Goal: Task Accomplishment & Management: Complete application form

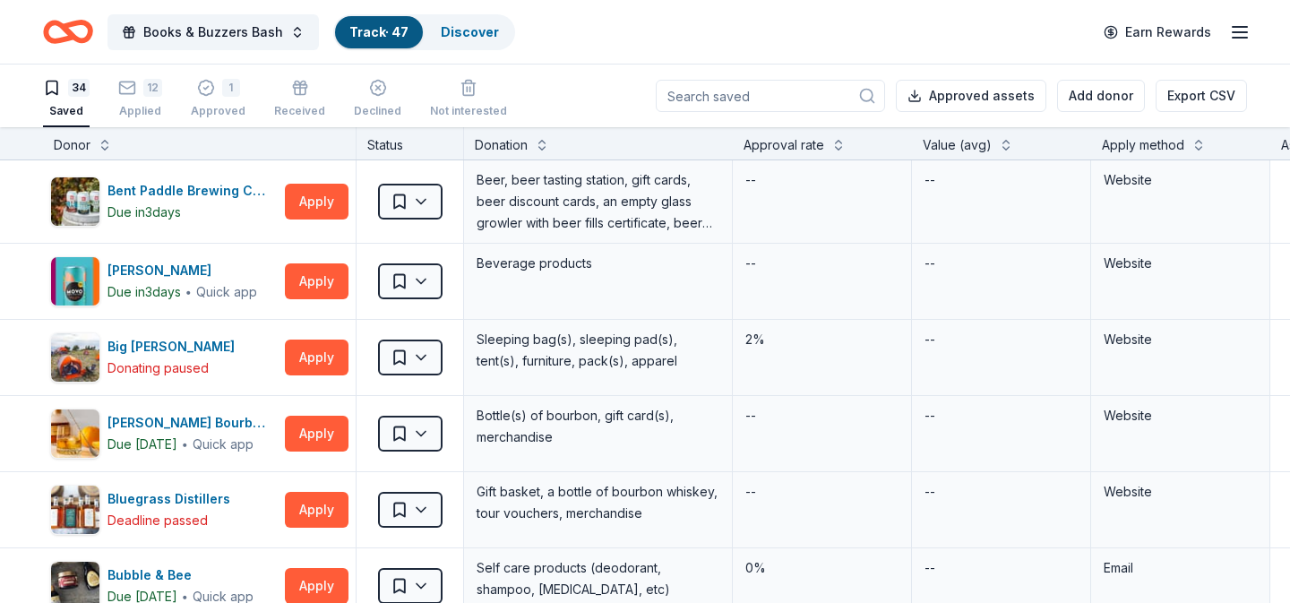
click at [69, 17] on icon "Home" at bounding box center [68, 32] width 50 height 42
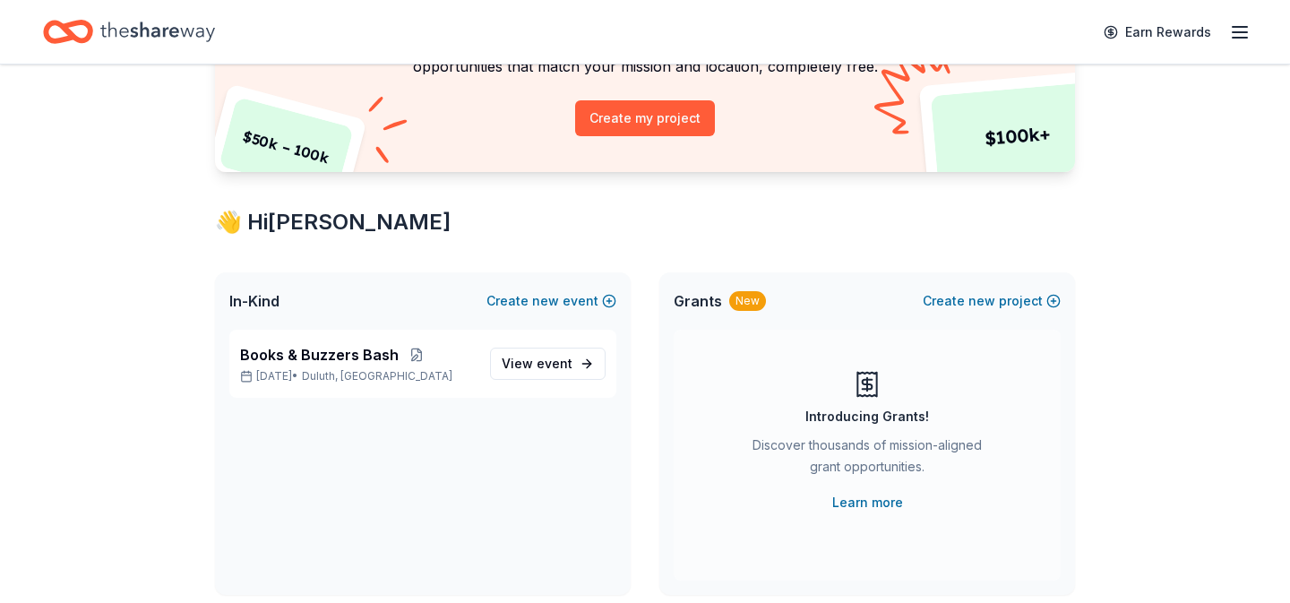
scroll to position [220, 0]
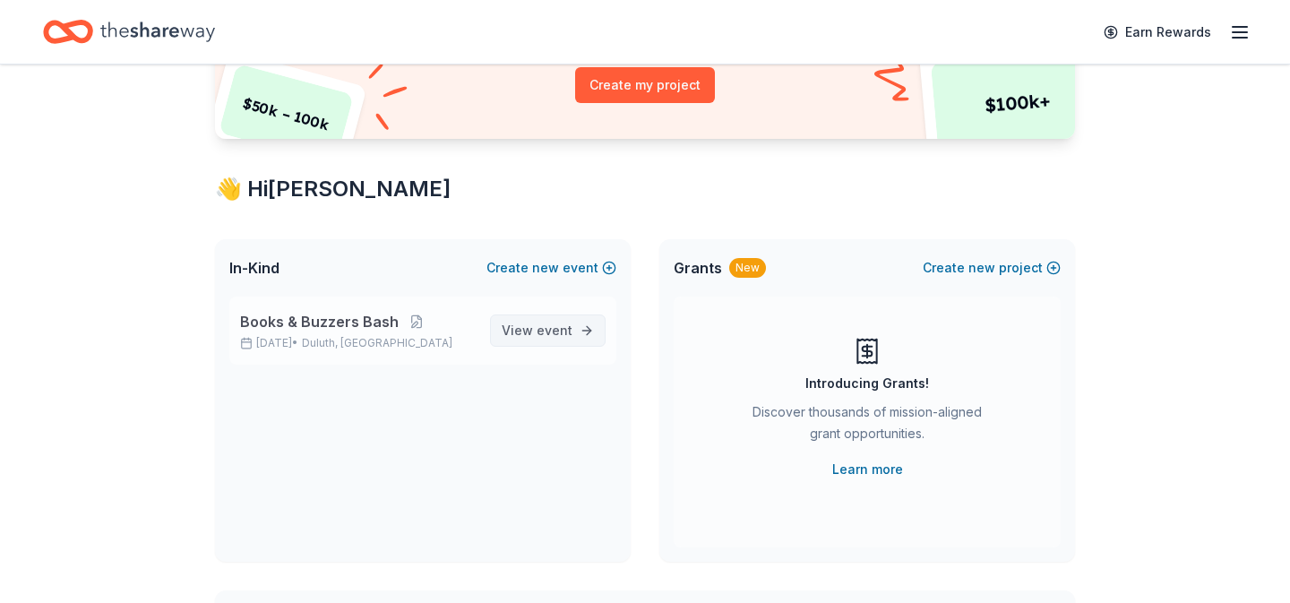
click at [570, 328] on span "event" at bounding box center [555, 330] width 36 height 15
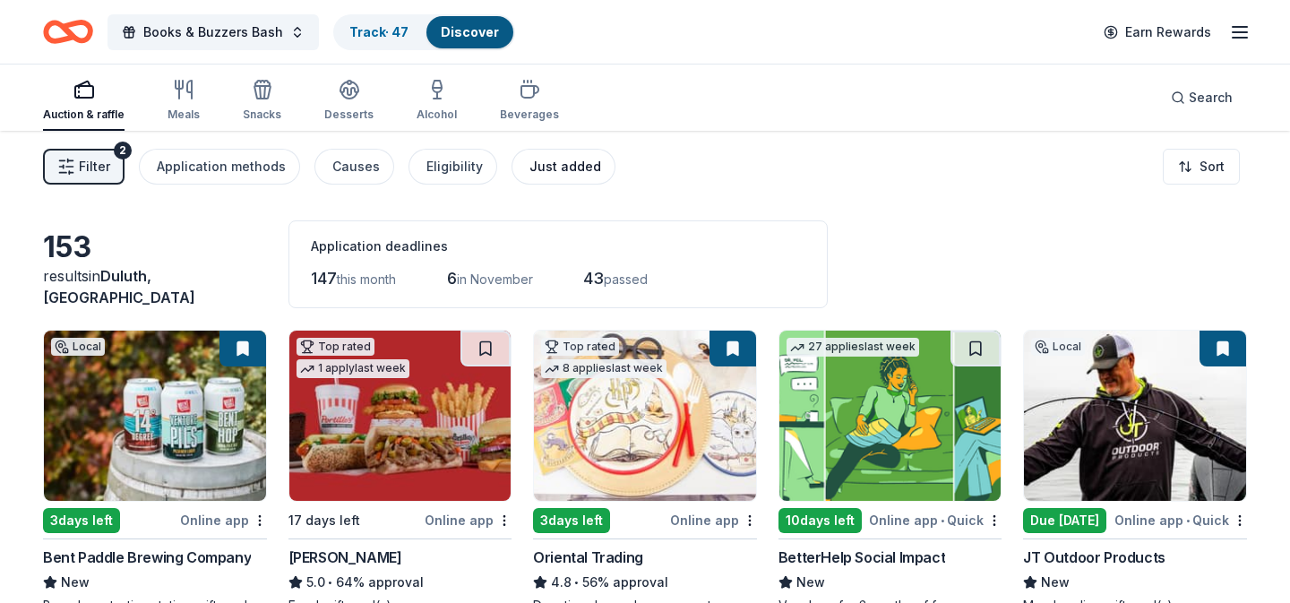
click at [529, 163] on div "Just added" at bounding box center [565, 167] width 72 height 22
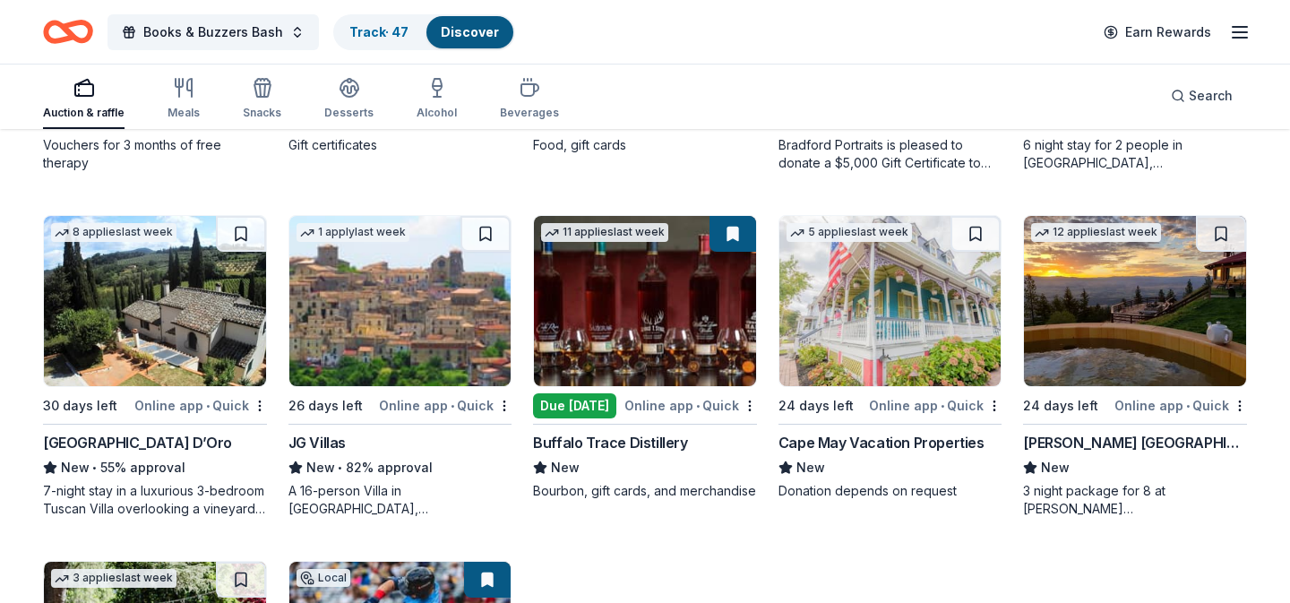
scroll to position [463, 0]
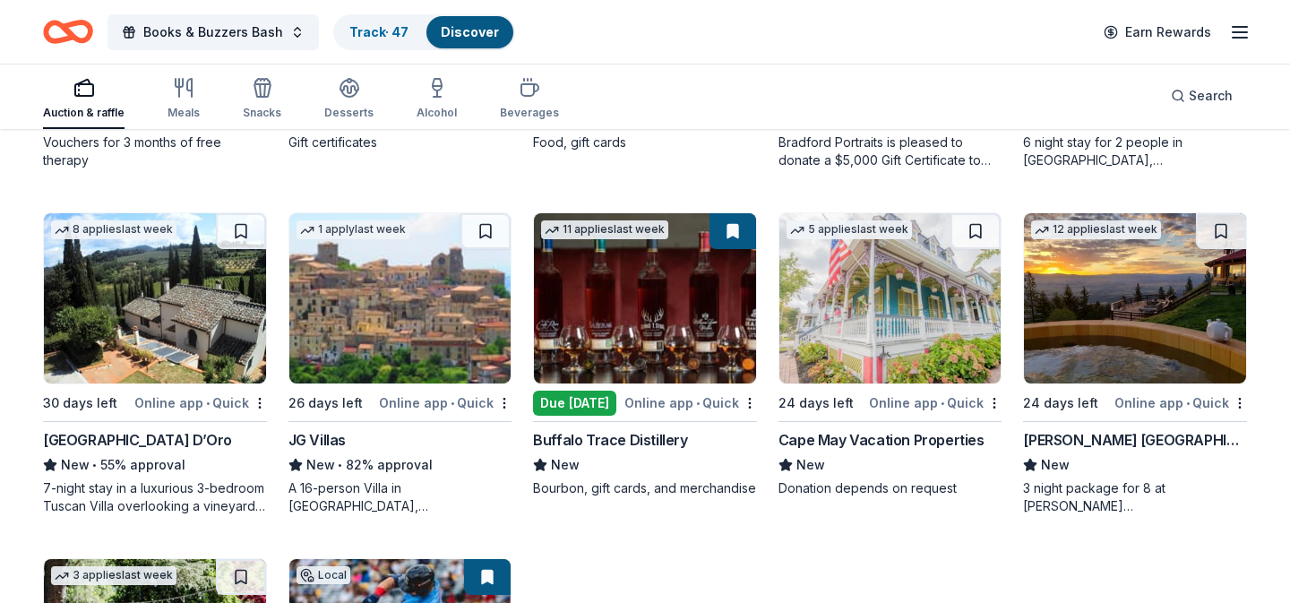
click at [629, 302] on img at bounding box center [645, 298] width 222 height 170
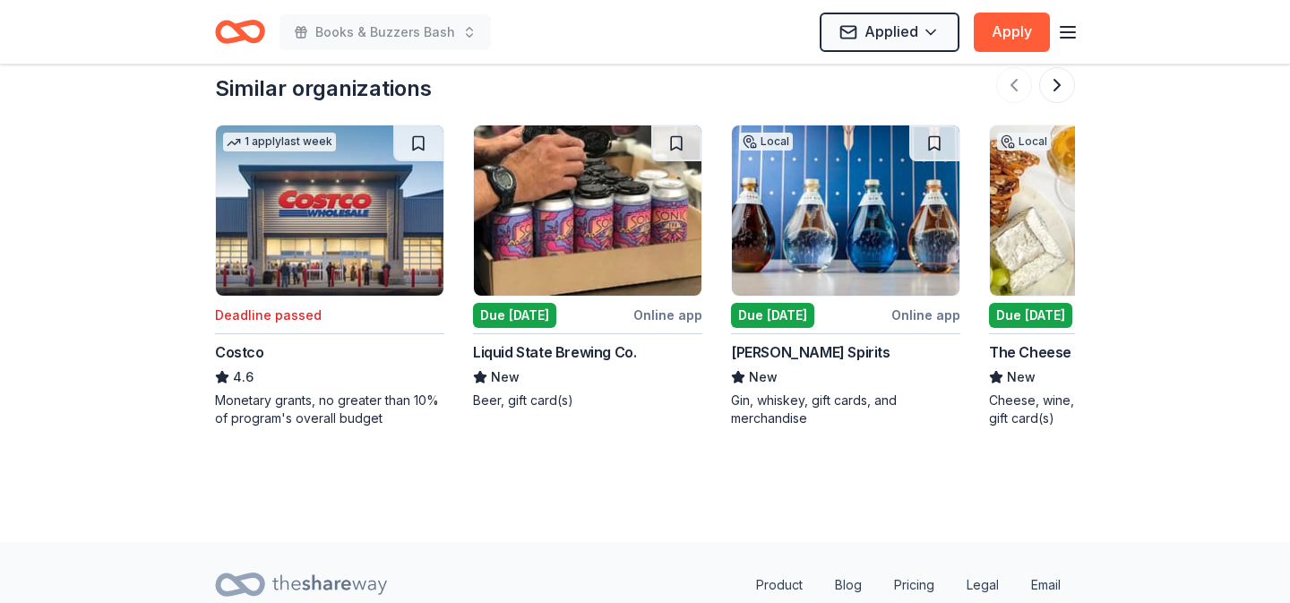
scroll to position [1723, 0]
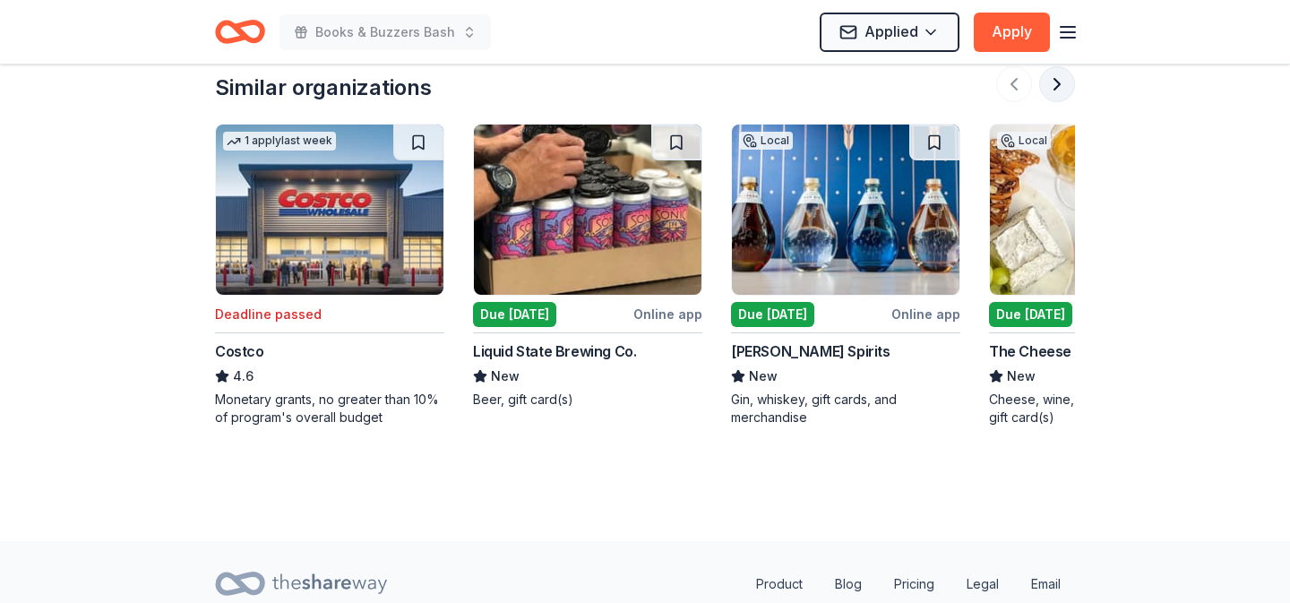
click at [1066, 81] on button at bounding box center [1057, 84] width 36 height 36
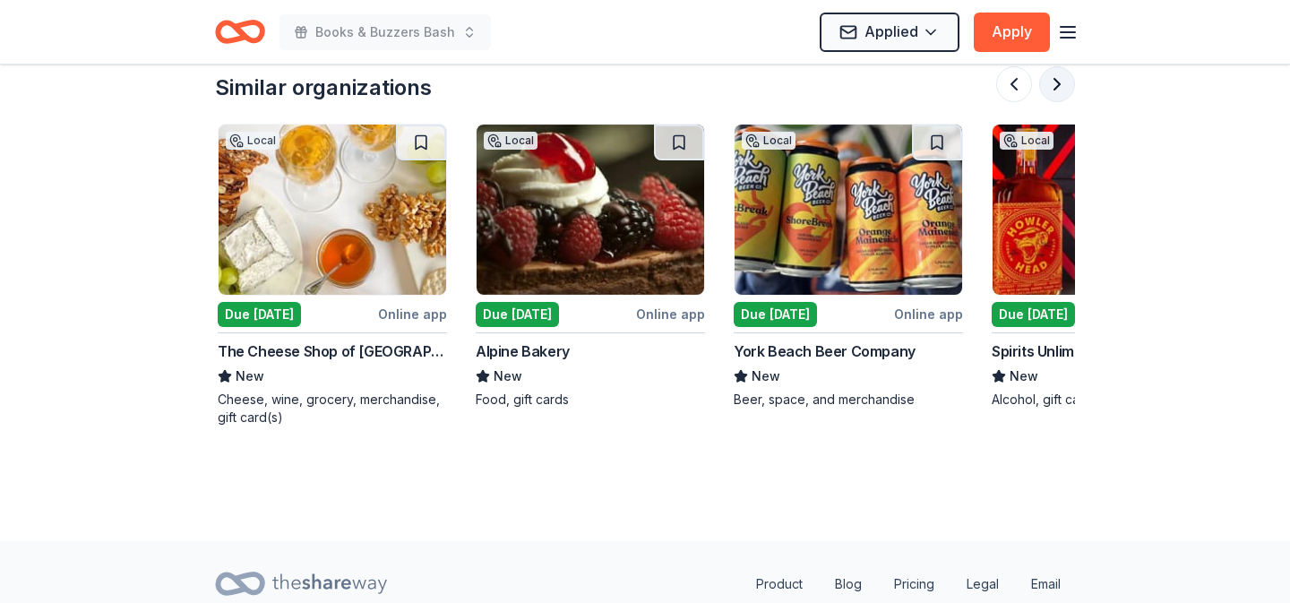
scroll to position [0, 774]
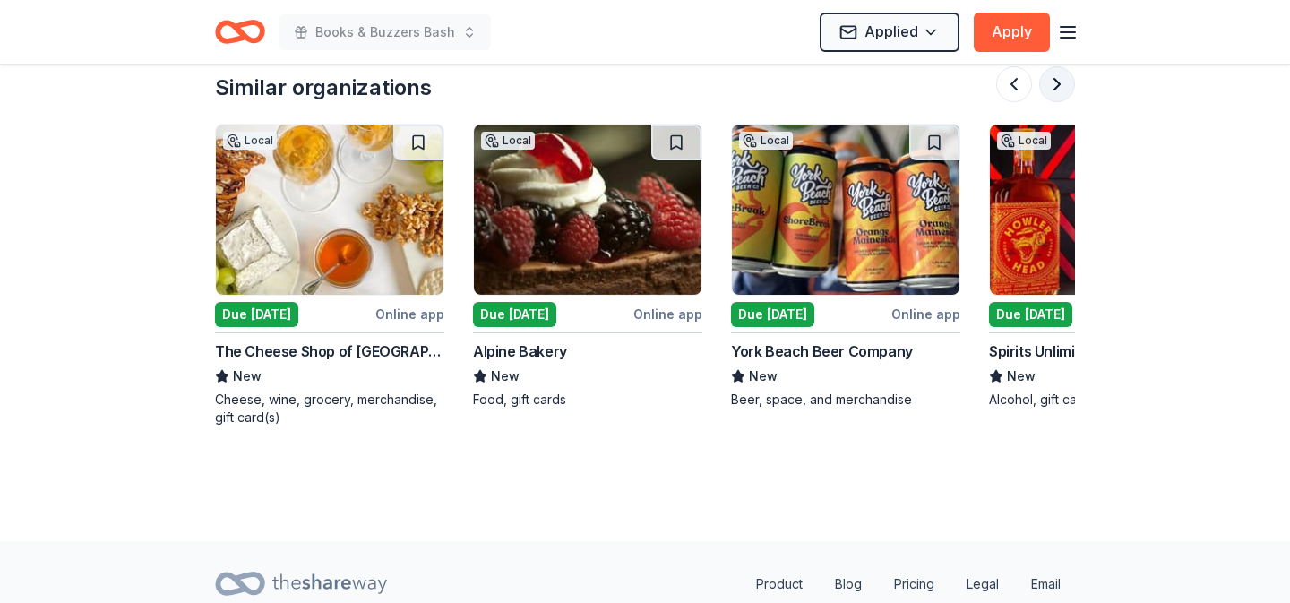
click at [1066, 81] on button at bounding box center [1057, 84] width 36 height 36
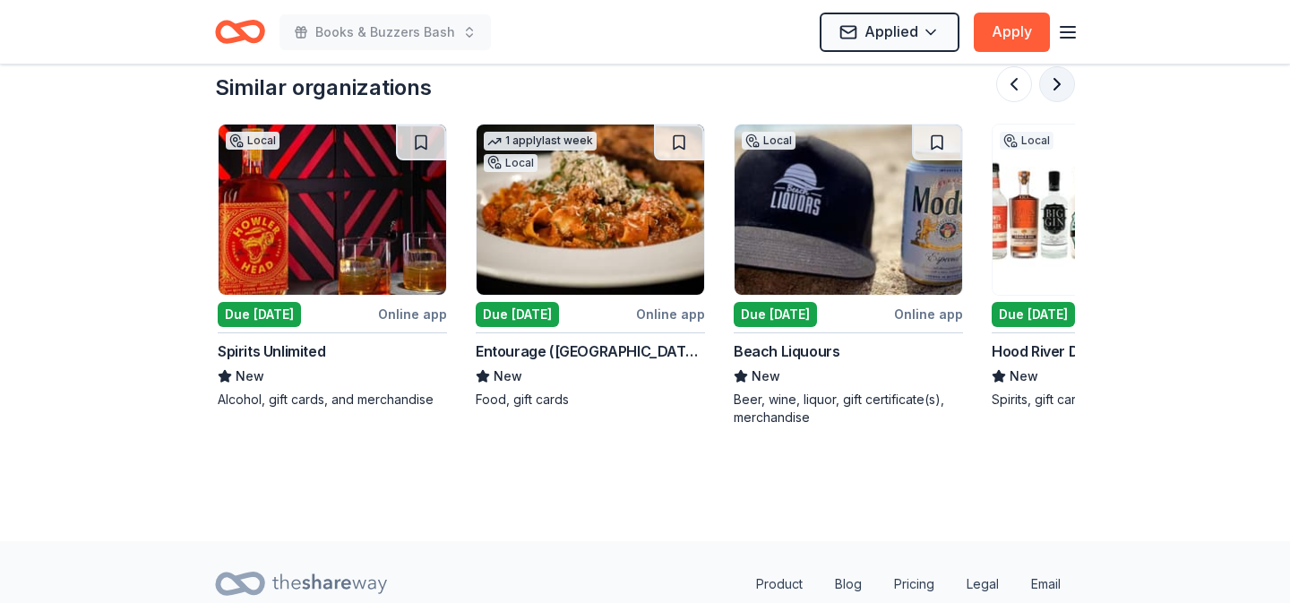
scroll to position [0, 1548]
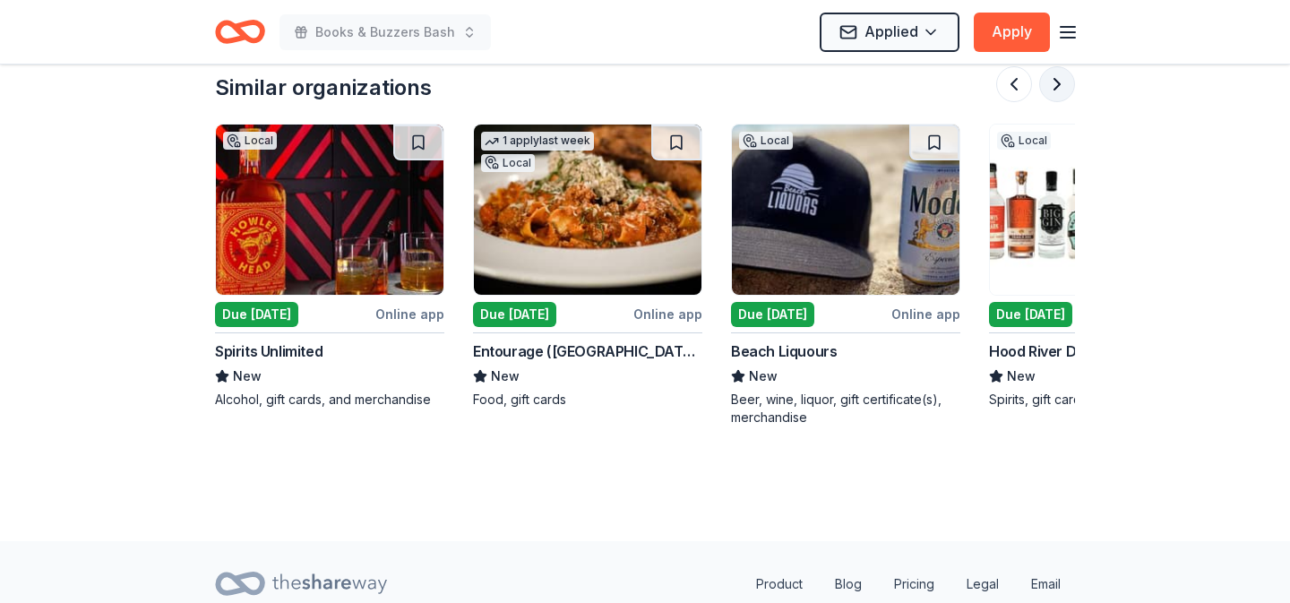
click at [1066, 81] on button at bounding box center [1057, 84] width 36 height 36
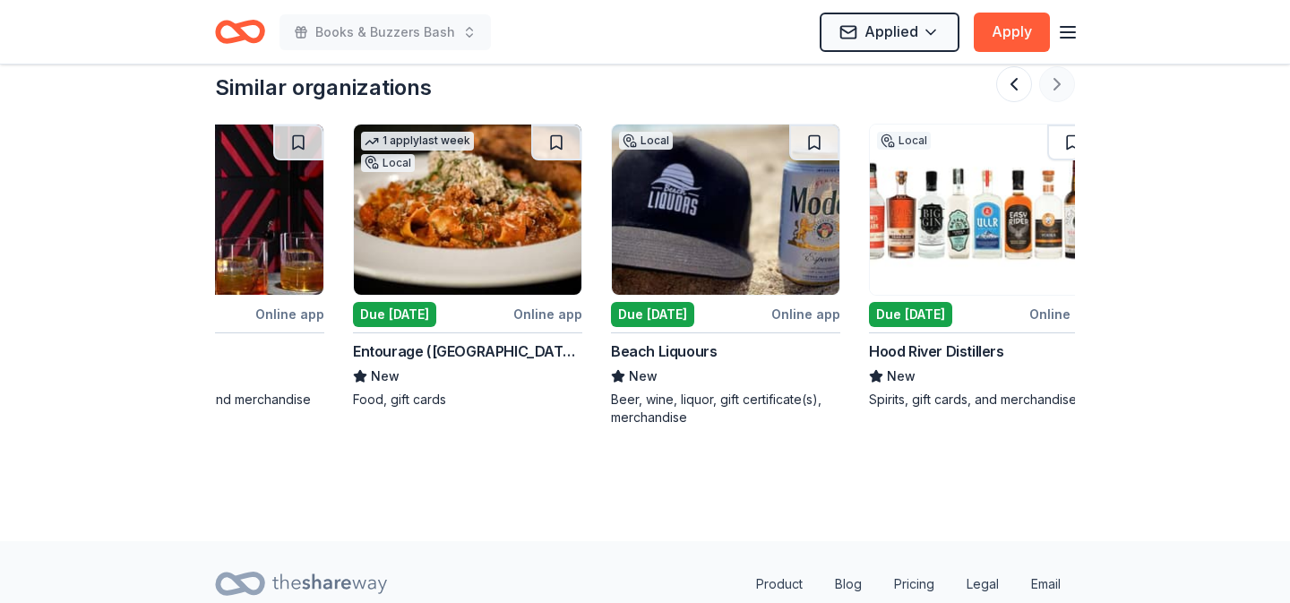
scroll to position [0, 1691]
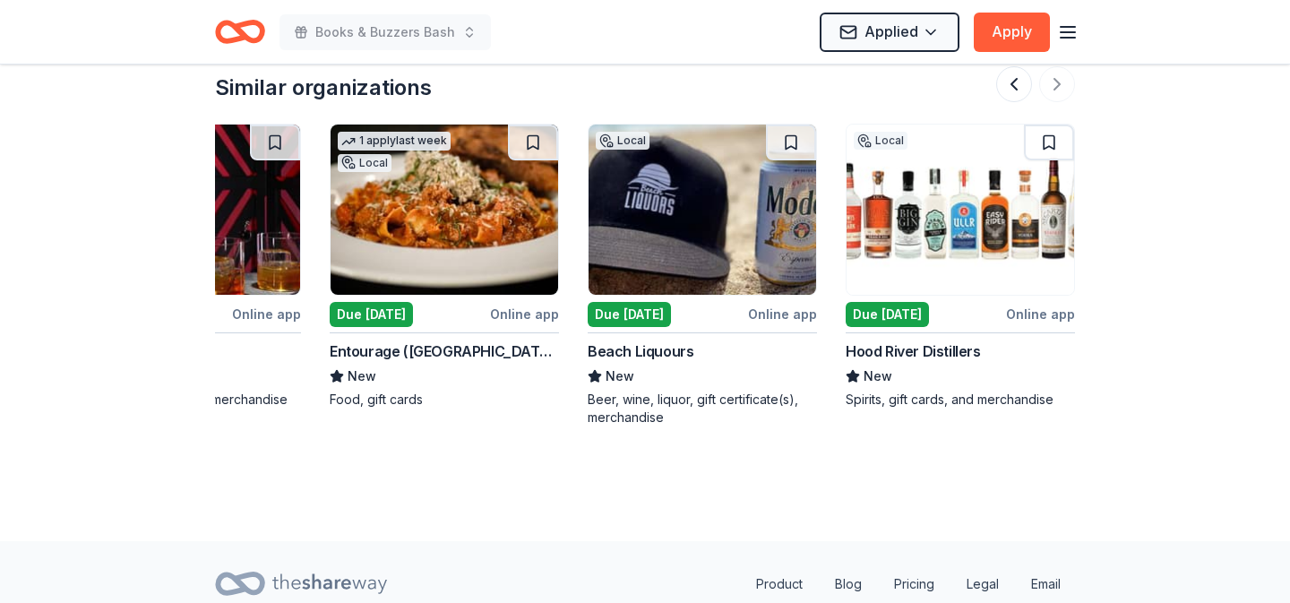
click at [963, 219] on img at bounding box center [961, 210] width 228 height 170
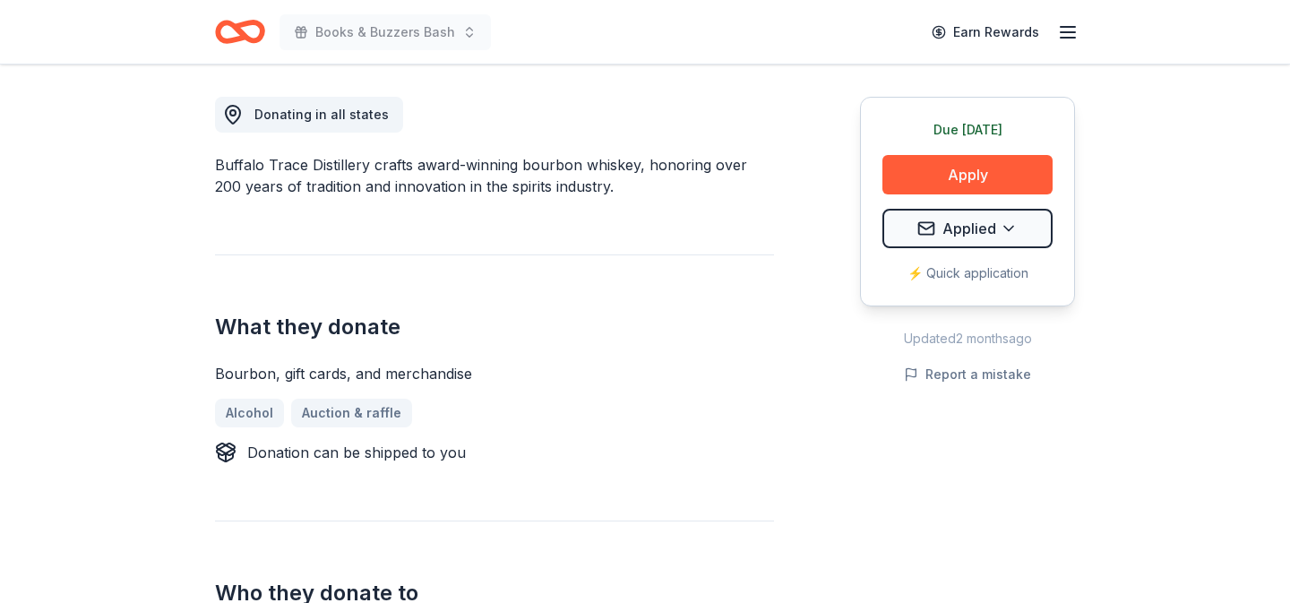
scroll to position [202, 0]
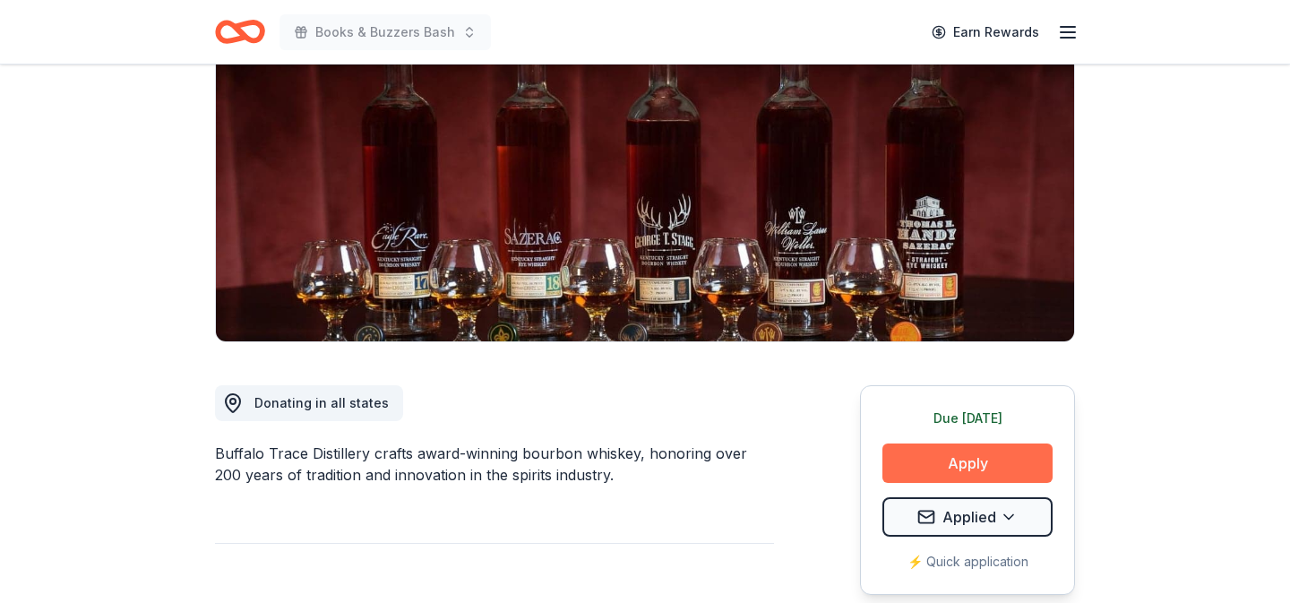
click at [1009, 462] on button "Apply" at bounding box center [967, 462] width 170 height 39
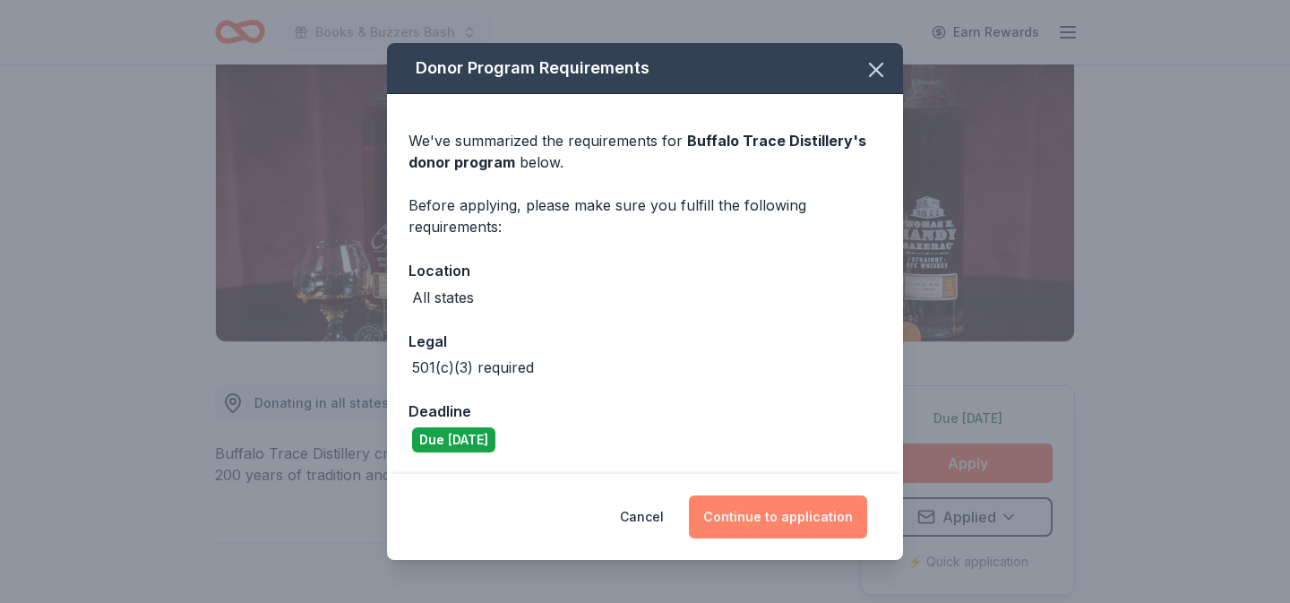
click at [789, 526] on button "Continue to application" at bounding box center [778, 516] width 178 height 43
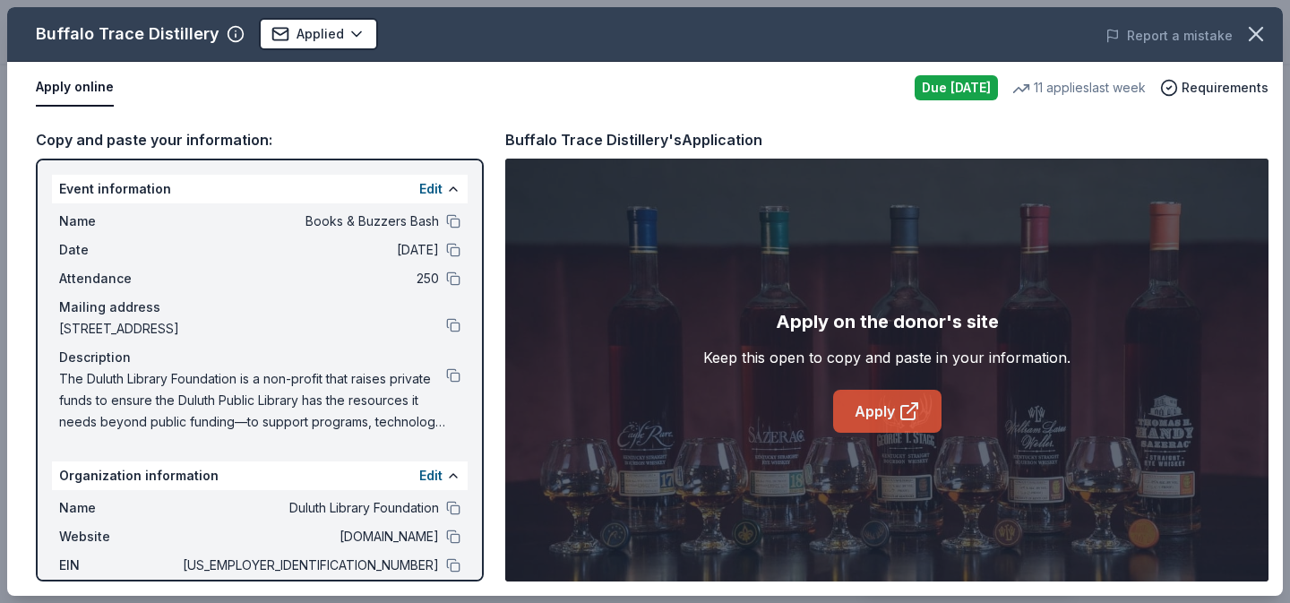
click at [906, 418] on icon at bounding box center [907, 412] width 13 height 13
